Goal: Transaction & Acquisition: Purchase product/service

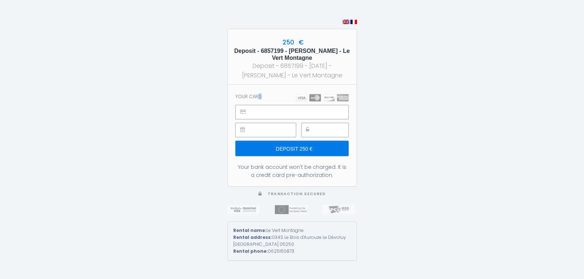
click at [257, 97] on h3 "Your card" at bounding box center [249, 96] width 26 height 5
click at [437, 50] on div "250 € Deposit - 6857199 - [PERSON_NAME] - Le Vert Montagne Deposit - 6857199 - …" at bounding box center [292, 139] width 584 height 279
click at [298, 148] on input "Deposit 250 €" at bounding box center [292, 148] width 113 height 15
click at [353, 23] on img at bounding box center [354, 22] width 7 height 4
type input "Caution 250 €"
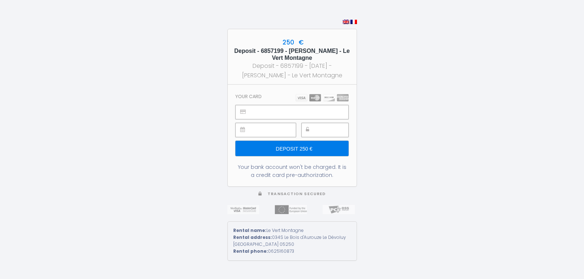
type input "Deposit 250 €"
click at [307, 149] on input "Deposit 250 €" at bounding box center [292, 148] width 113 height 15
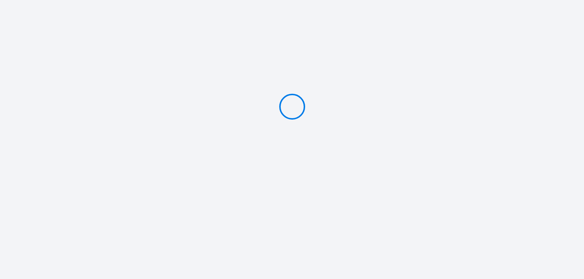
type input "Deposit 250 €"
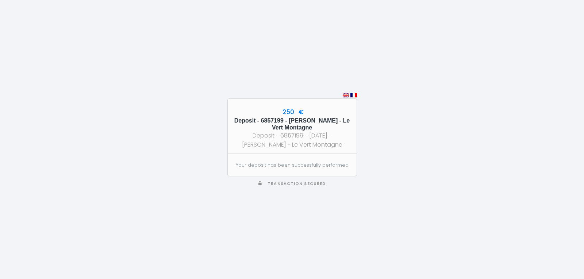
click at [354, 94] on img at bounding box center [354, 95] width 7 height 4
